Goal: Task Accomplishment & Management: Use online tool/utility

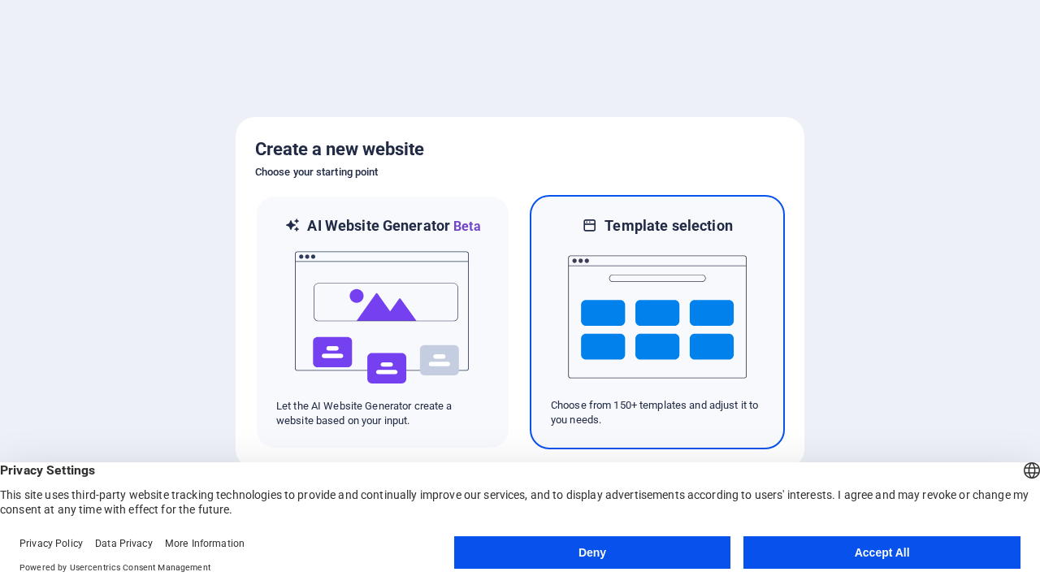
click at [593, 553] on button "Deny" at bounding box center [592, 552] width 277 height 33
click at [658, 322] on img at bounding box center [657, 317] width 179 height 163
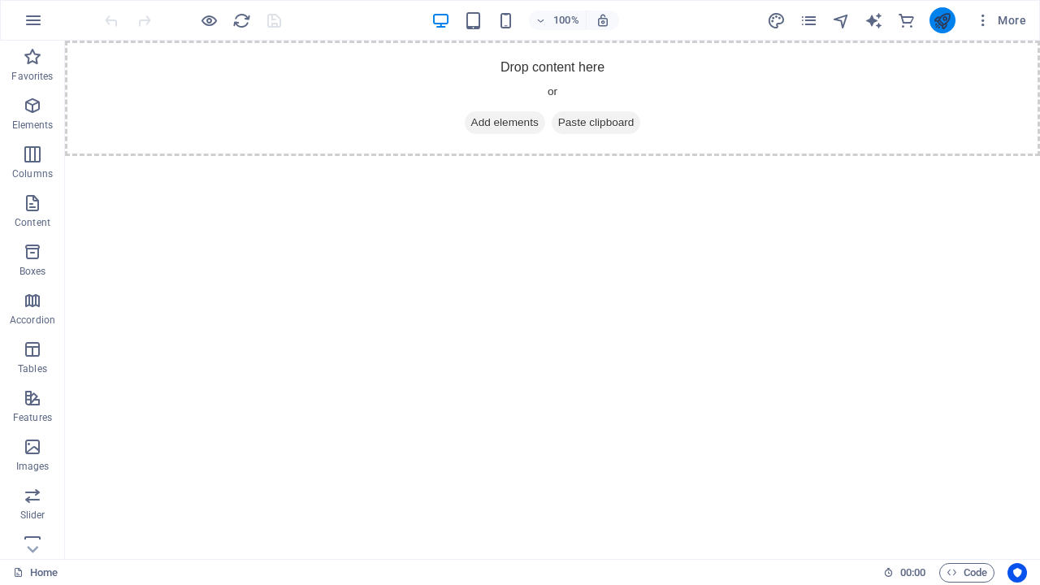
click at [942, 20] on icon "publish" at bounding box center [942, 20] width 19 height 19
